Goal: Information Seeking & Learning: Learn about a topic

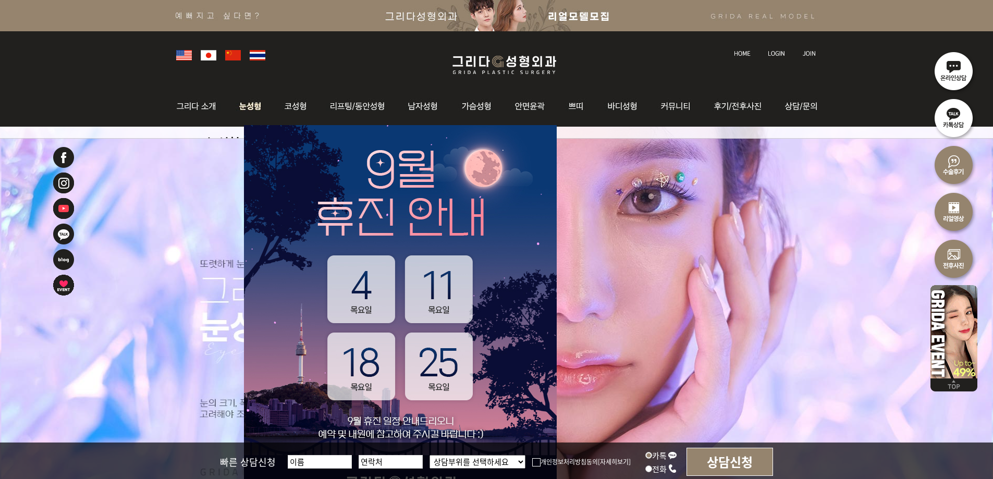
click at [258, 111] on img at bounding box center [250, 106] width 46 height 41
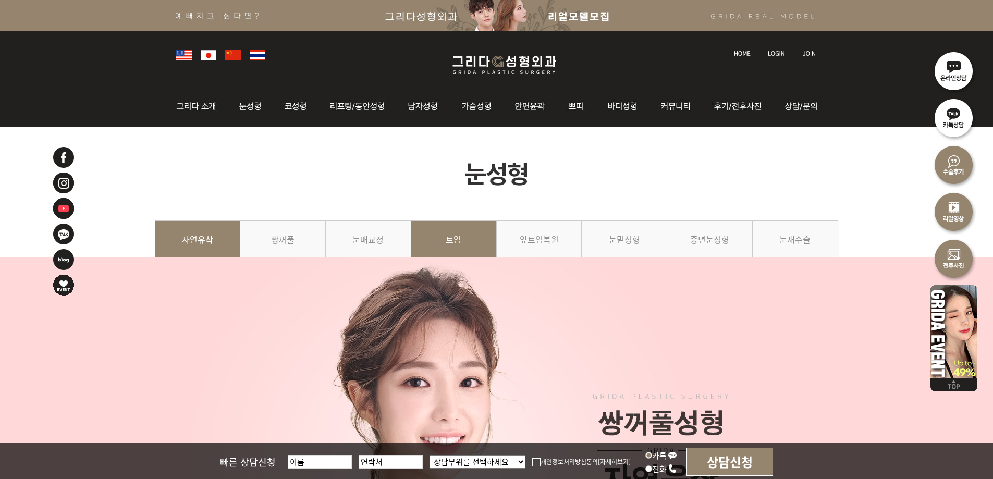
click at [427, 230] on link "트임" at bounding box center [453, 243] width 85 height 47
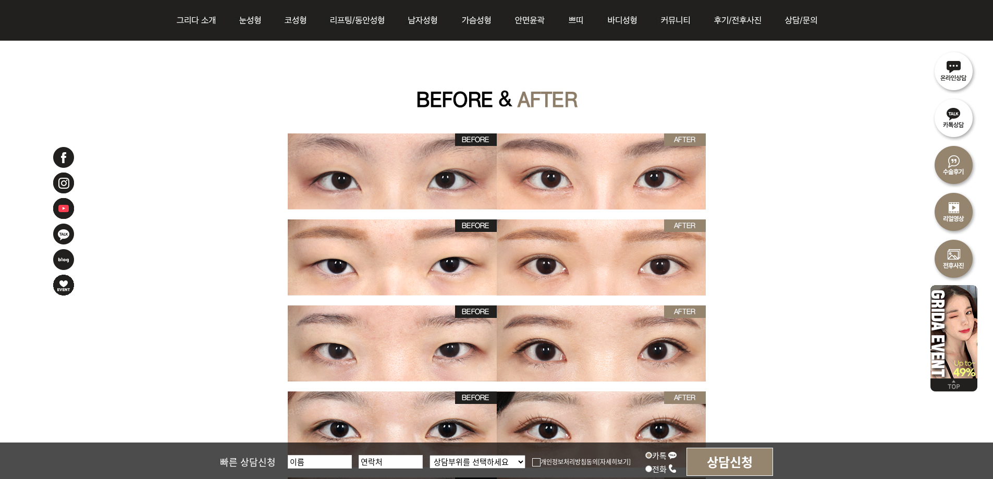
scroll to position [2131, 0]
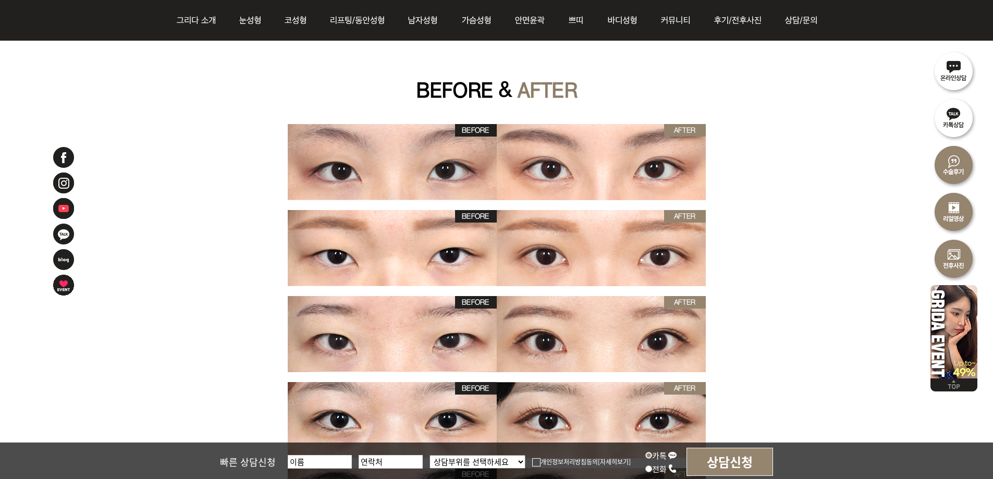
click at [853, 176] on div "앞트임 윗트임 허니밑트임 뒤트임" at bounding box center [496, 121] width 993 height 4072
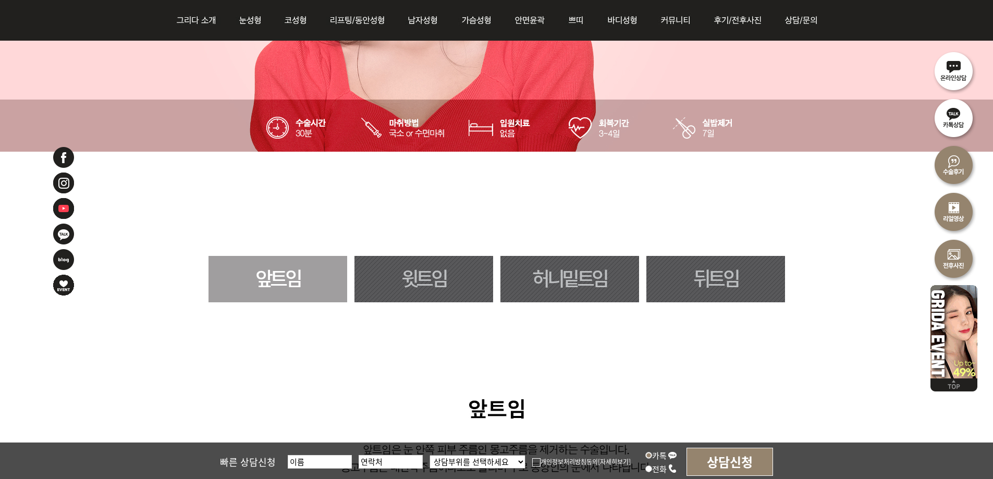
scroll to position [463, 0]
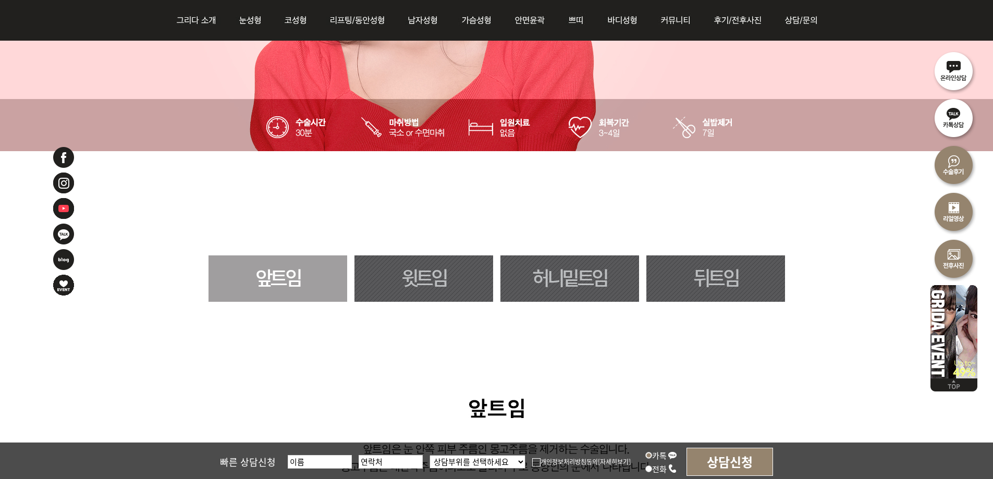
click at [436, 271] on link "윗트임" at bounding box center [423, 278] width 139 height 46
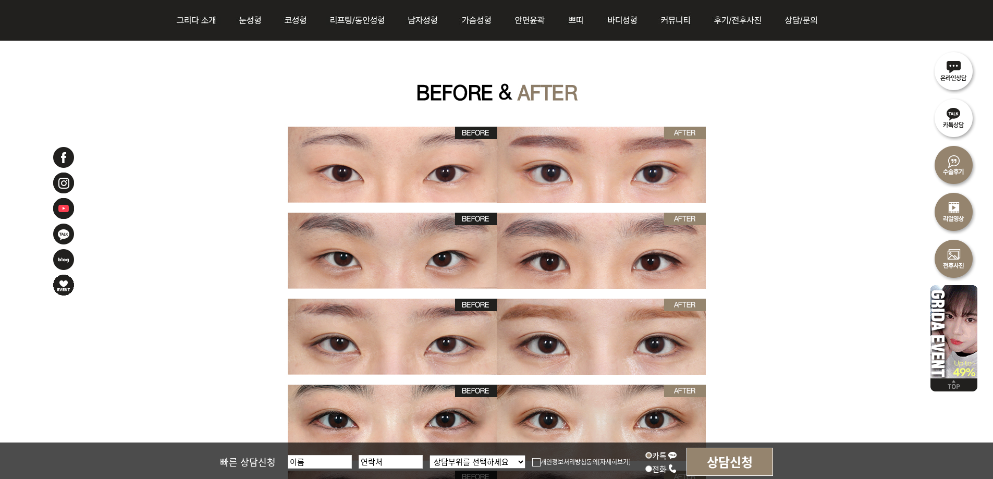
scroll to position [2126, 0]
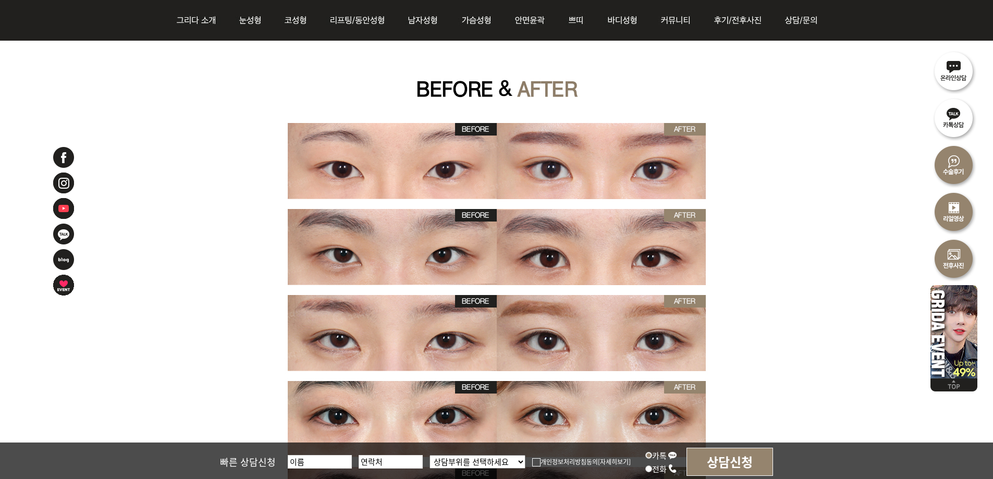
click at [806, 263] on img at bounding box center [497, 81] width 684 height 1072
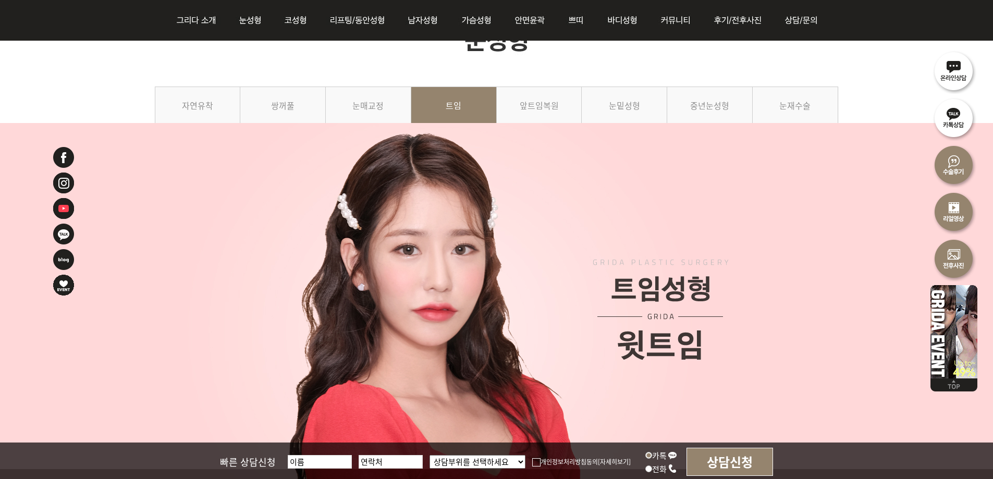
scroll to position [562, 0]
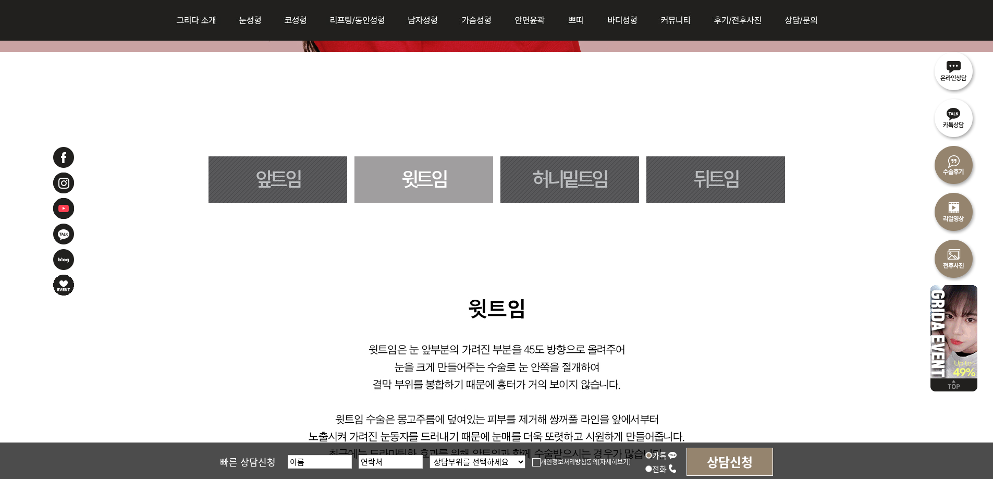
click at [697, 178] on link "뒤트임" at bounding box center [715, 179] width 139 height 46
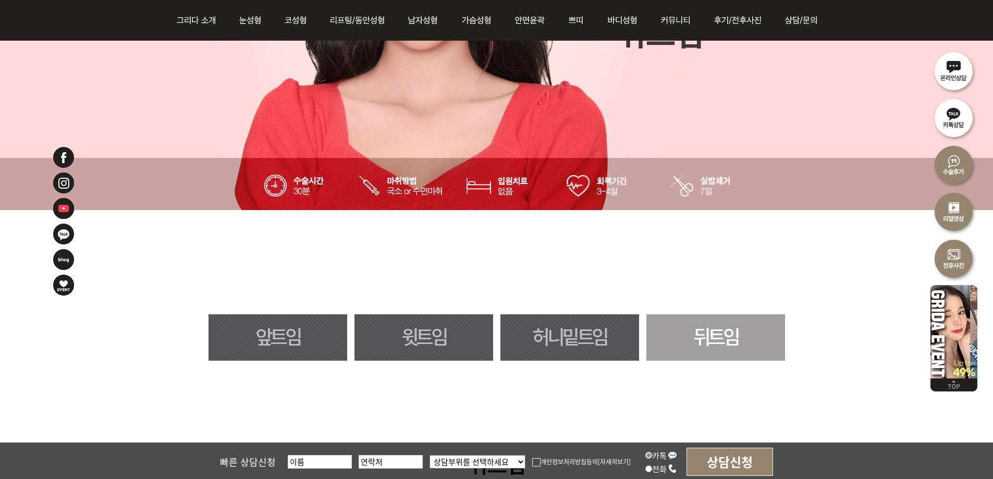
scroll to position [510, 0]
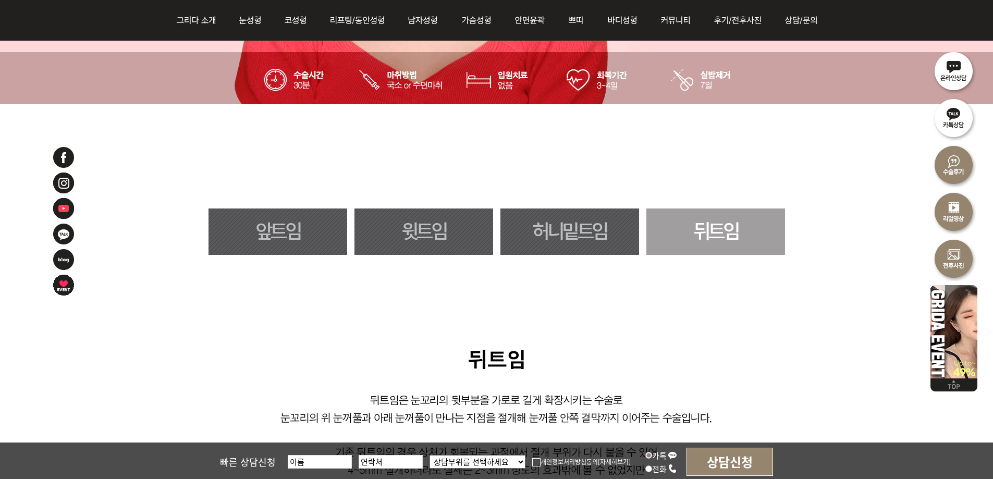
click at [568, 239] on link "허니밑트임" at bounding box center [569, 231] width 139 height 46
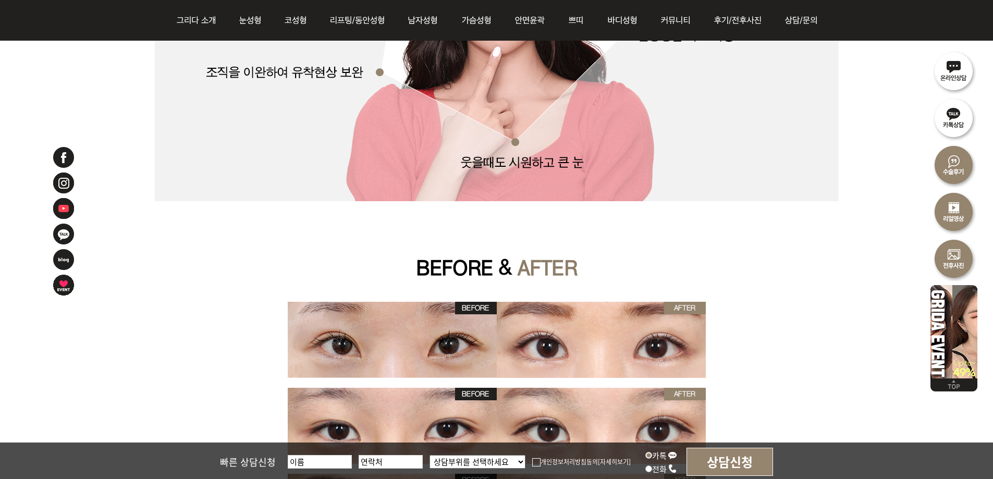
scroll to position [2543, 0]
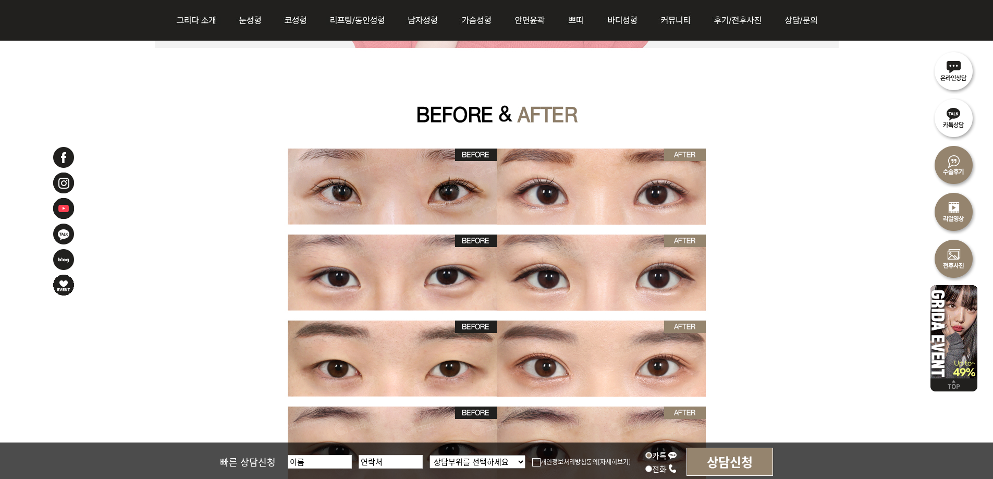
click at [802, 242] on img at bounding box center [497, 103] width 684 height 1078
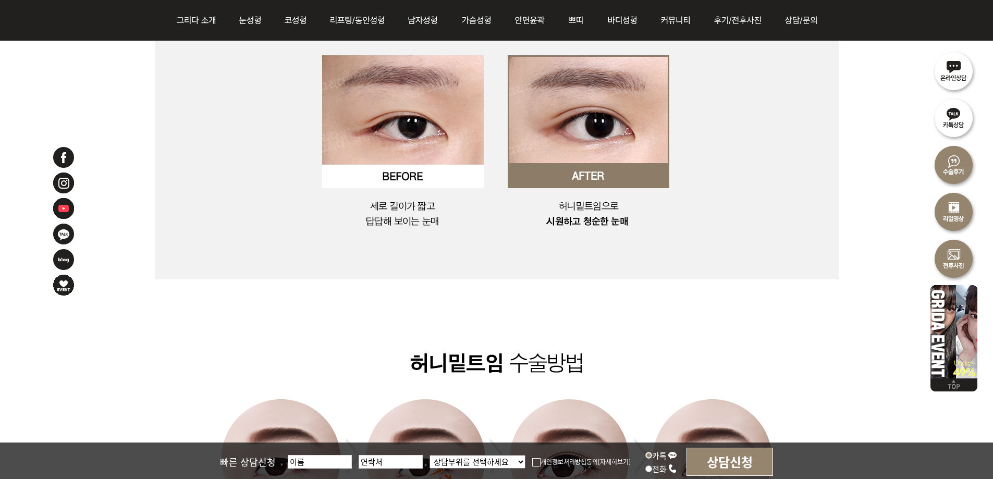
scroll to position [1188, 0]
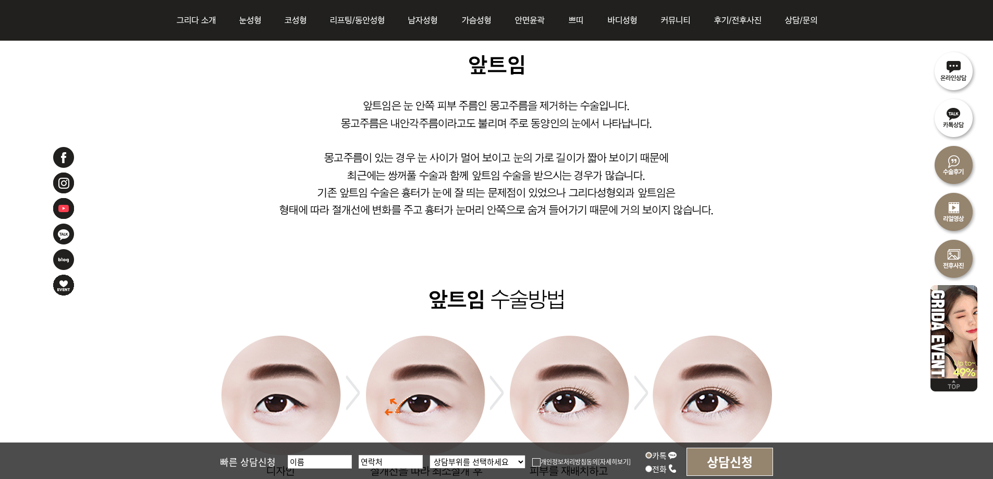
scroll to position [1031, 0]
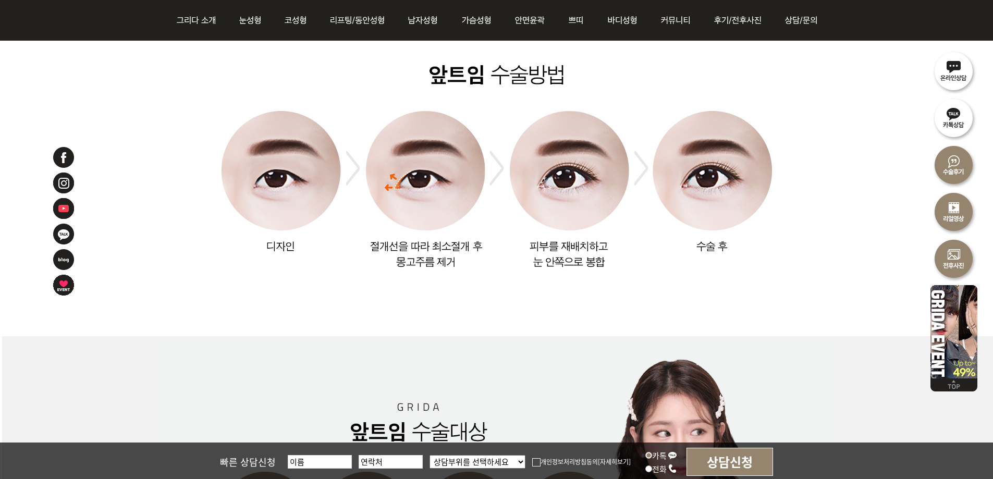
click at [257, 186] on img at bounding box center [497, 81] width 684 height 509
click at [155, 73] on img at bounding box center [497, 81] width 684 height 509
